Goal: Task Accomplishment & Management: Use online tool/utility

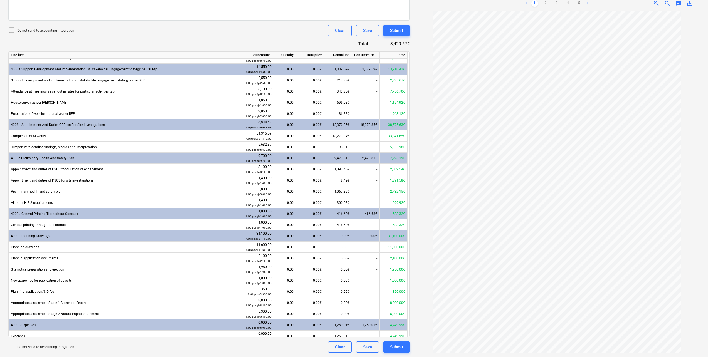
scroll to position [540, 0]
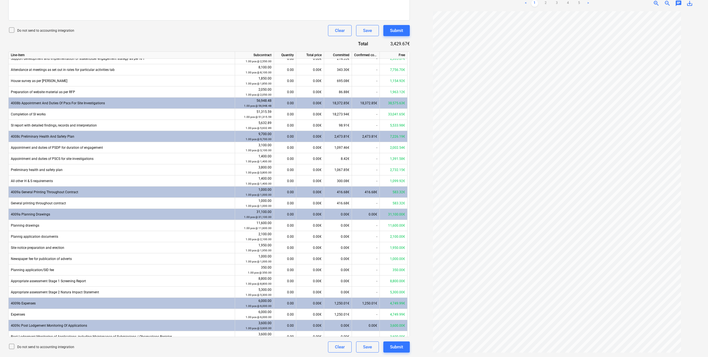
click at [319, 145] on div "0.00€" at bounding box center [310, 147] width 28 height 11
type input "63.82"
click at [241, 39] on div "Document name help LongfordPass-SO-018 Invoice number (optional) help LongfordP…" at bounding box center [208, 120] width 401 height 466
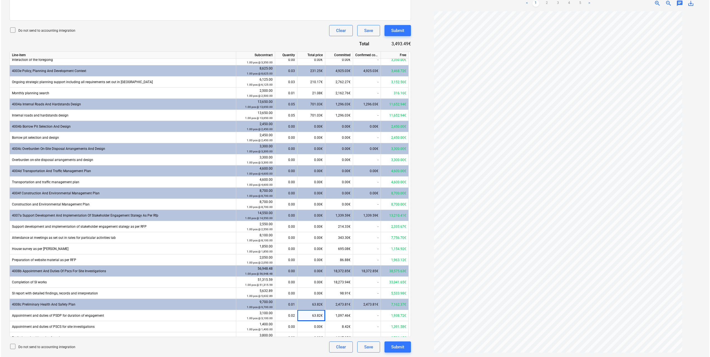
scroll to position [389, 0]
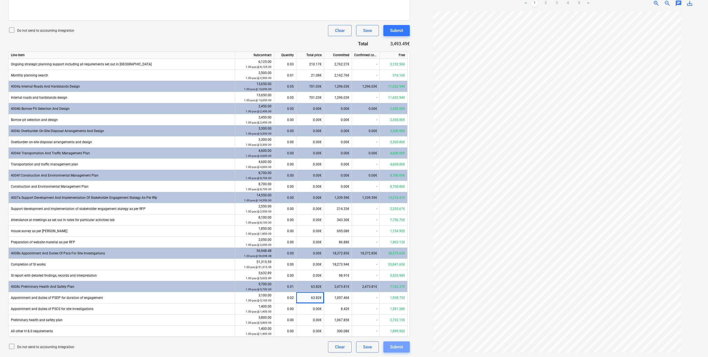
click at [395, 346] on div "Submit" at bounding box center [396, 347] width 13 height 7
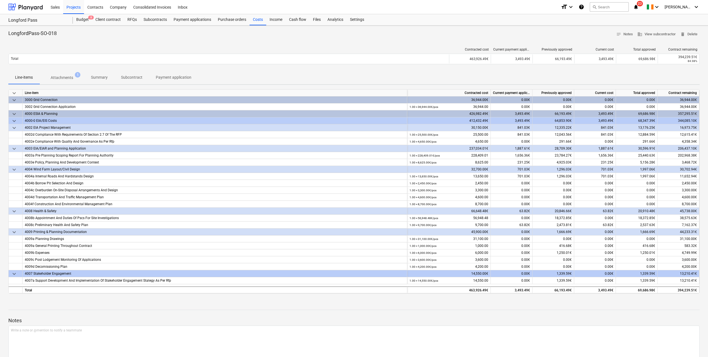
click at [84, 21] on div "Budget 8" at bounding box center [82, 19] width 19 height 11
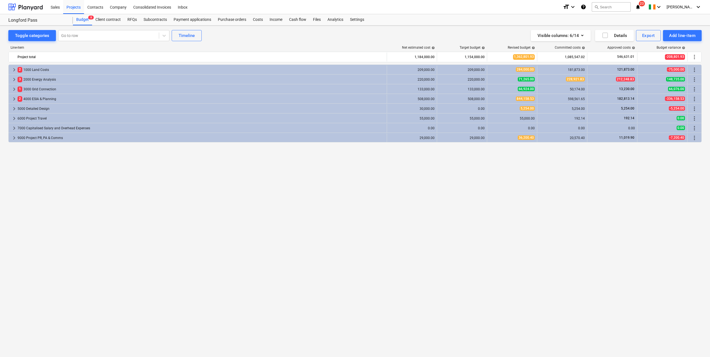
click at [73, 8] on div "Projects" at bounding box center [73, 7] width 21 height 14
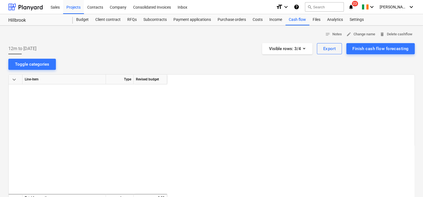
scroll to position [669, 596]
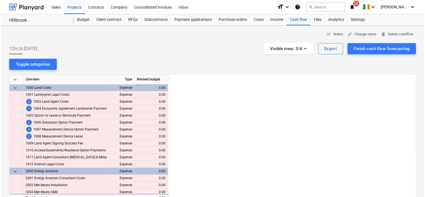
scroll to position [0, 734]
